Goal: Contribute content: Contribute content

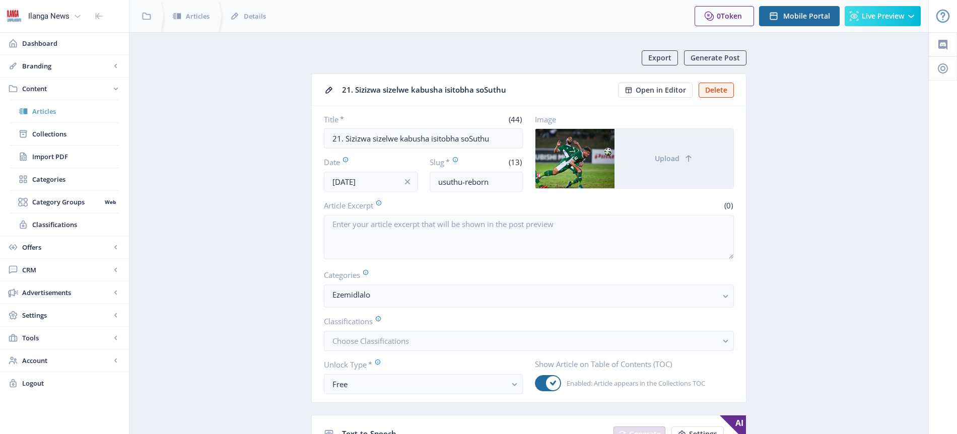
click at [39, 108] on span "Articles" at bounding box center [75, 111] width 87 height 10
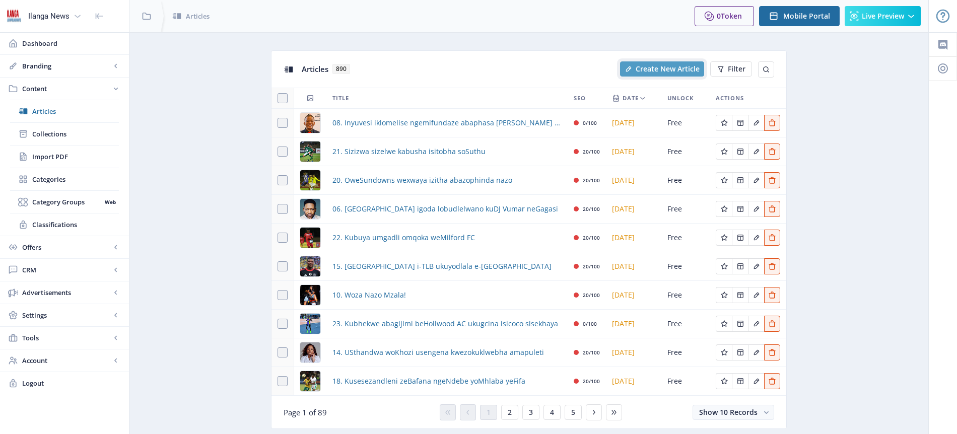
click at [669, 72] on span "Create New Article" at bounding box center [668, 69] width 64 height 8
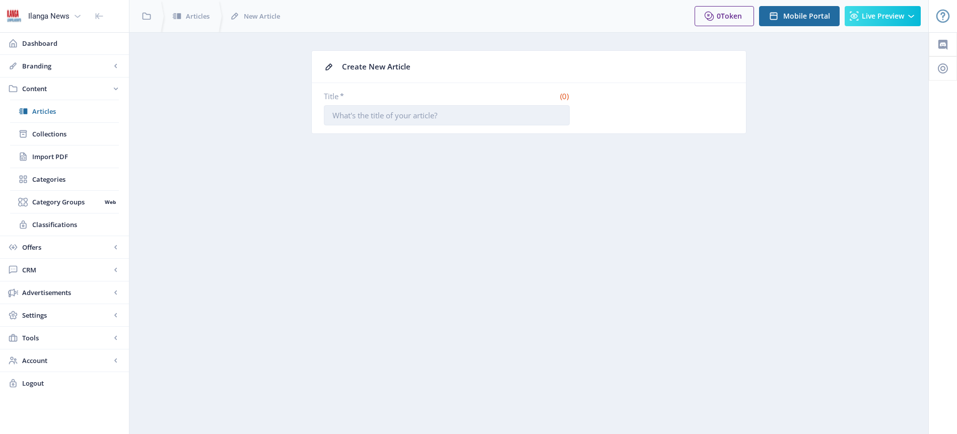
click at [456, 113] on input "Title *" at bounding box center [447, 115] width 246 height 20
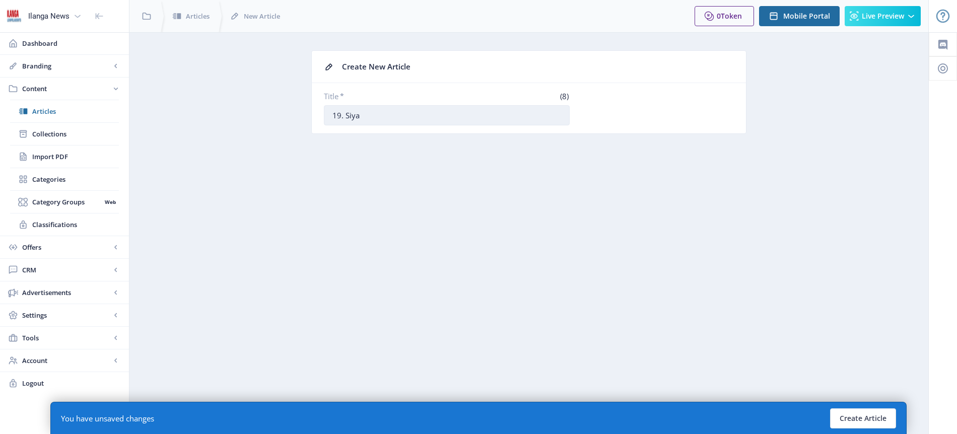
type input "19. [GEOGRAPHIC_DATA]"
click at [861, 415] on button "Create Article" at bounding box center [863, 418] width 66 height 20
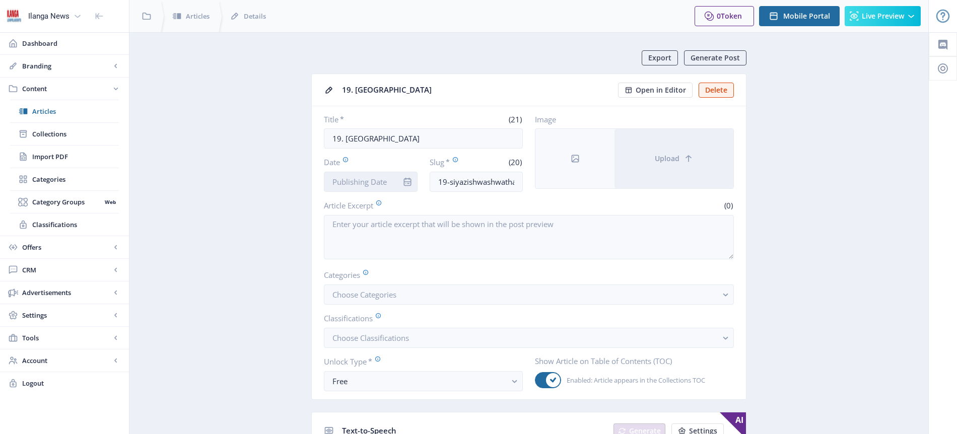
click at [387, 180] on input "Date" at bounding box center [371, 182] width 94 height 20
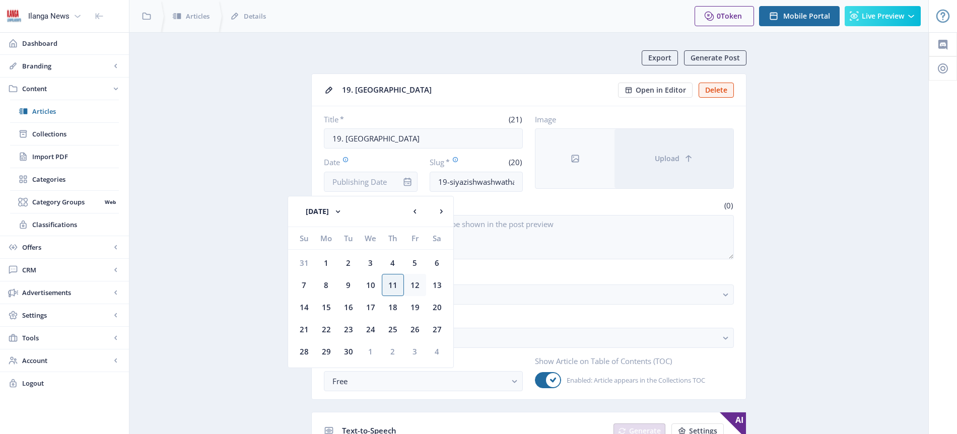
click at [413, 285] on div "12" at bounding box center [415, 285] width 22 height 22
type input "[DATE]"
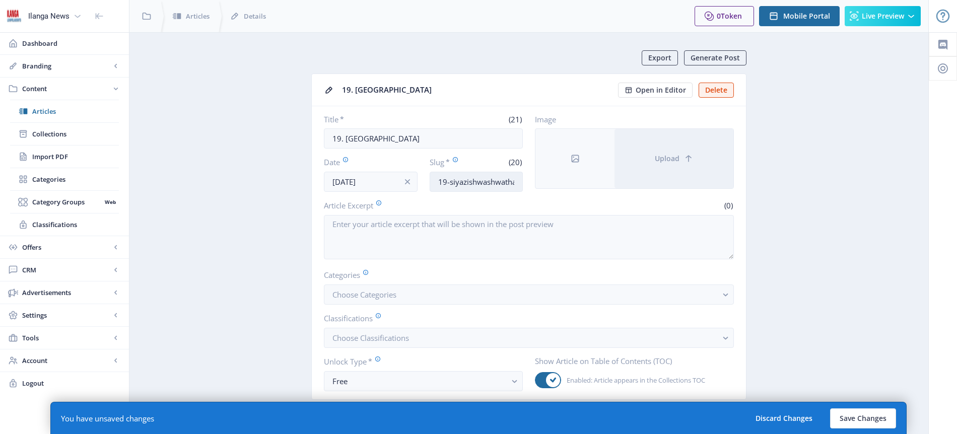
click at [483, 187] on input "19-siyazishwashwatha" at bounding box center [477, 182] width 94 height 20
type input "Shwa-shwat"
click at [855, 417] on button "Save Changes" at bounding box center [863, 418] width 66 height 20
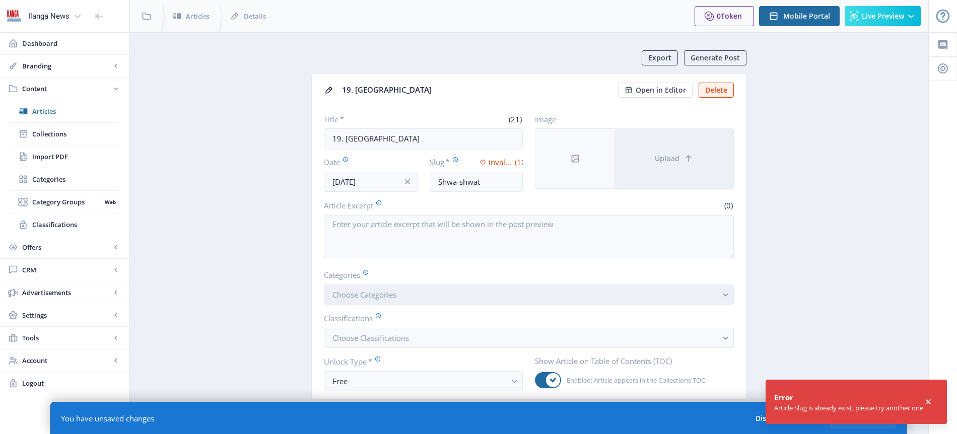
click at [545, 299] on button "Choose Categories" at bounding box center [529, 295] width 410 height 20
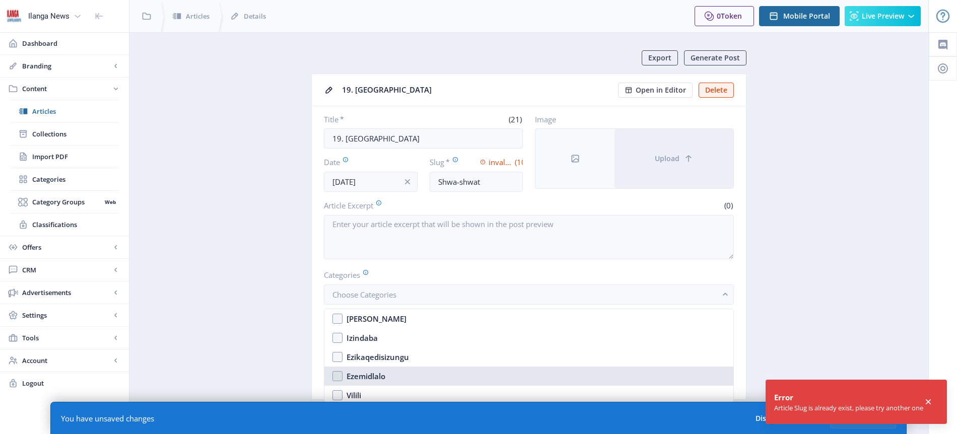
click at [380, 373] on div "Ezemidlalo" at bounding box center [365, 376] width 39 height 12
checkbox input "true"
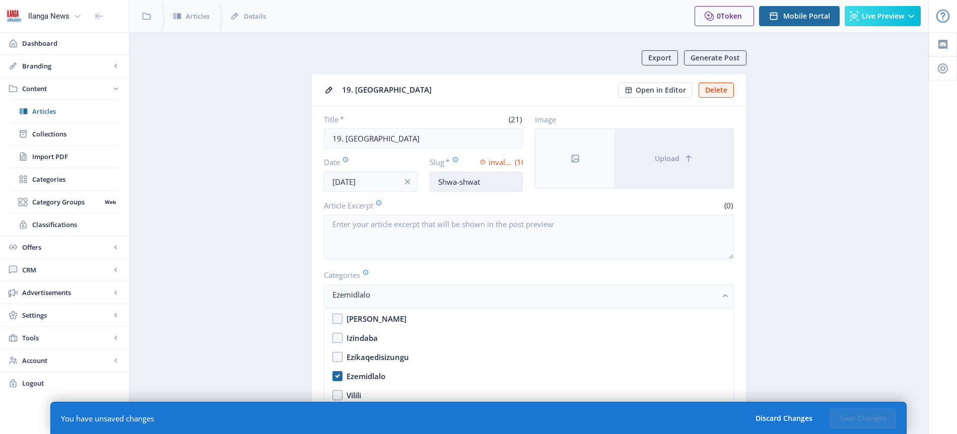
click at [492, 181] on input "Shwa-shwat" at bounding box center [477, 182] width 94 height 20
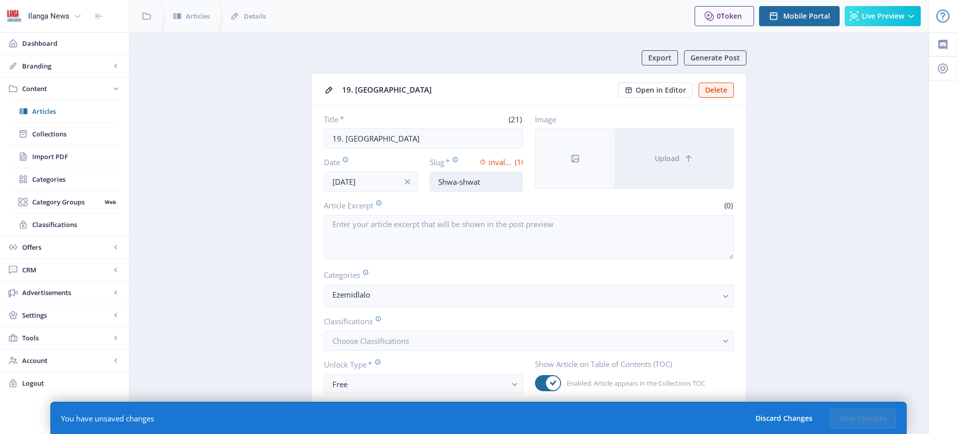
click at [486, 180] on input "Shwa-shwat" at bounding box center [477, 182] width 94 height 20
click at [871, 419] on button "Save Changes" at bounding box center [863, 418] width 66 height 20
click at [870, 419] on button "Save Changes" at bounding box center [863, 418] width 66 height 20
type input "shwa-shwath"
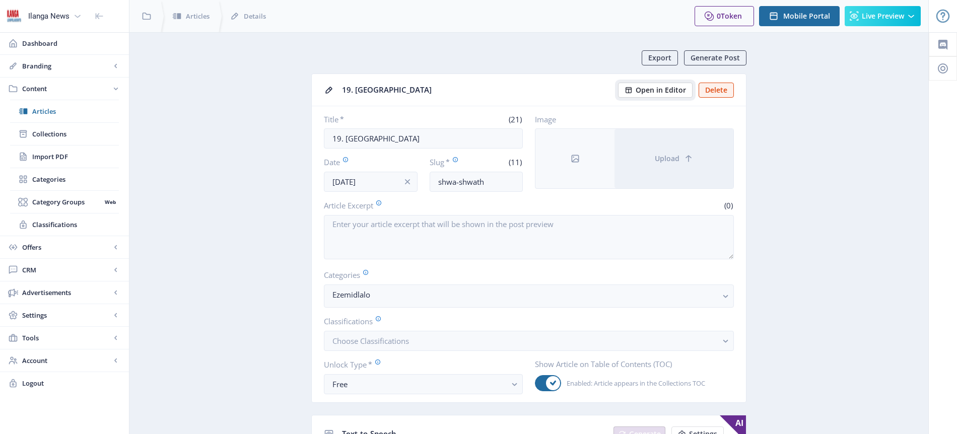
click at [671, 90] on span "Open in Editor" at bounding box center [661, 90] width 50 height 8
